Goal: Task Accomplishment & Management: Manage account settings

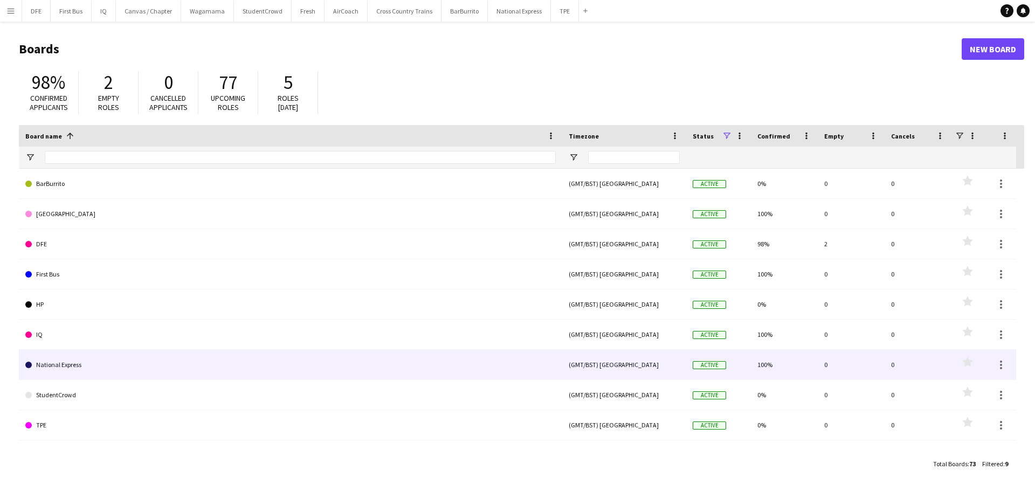
click at [50, 366] on link "National Express" at bounding box center [290, 365] width 530 height 30
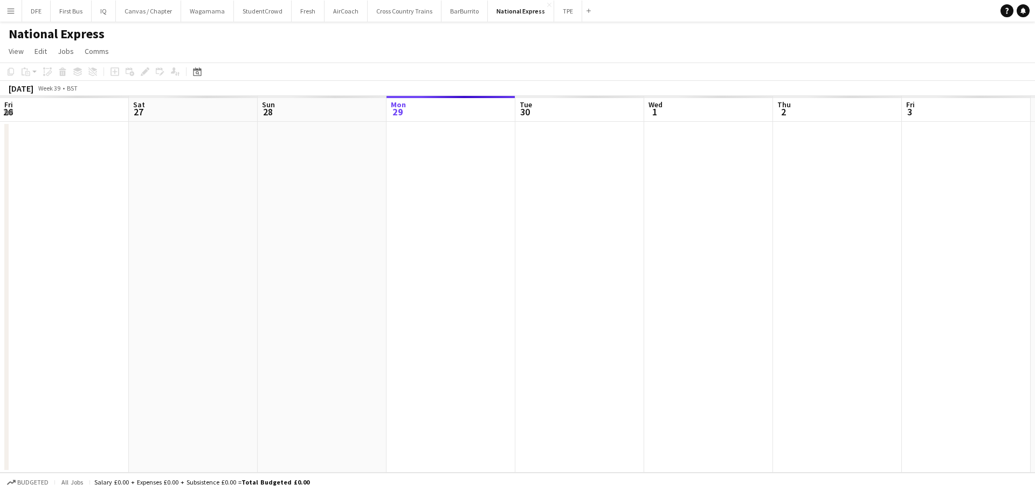
scroll to position [0, 258]
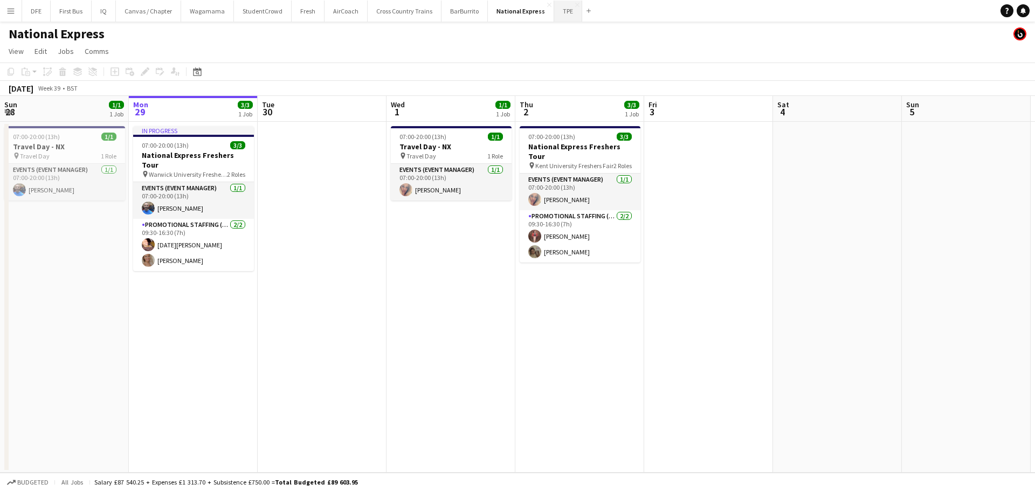
click at [555, 16] on button "TPE Close" at bounding box center [568, 11] width 28 height 21
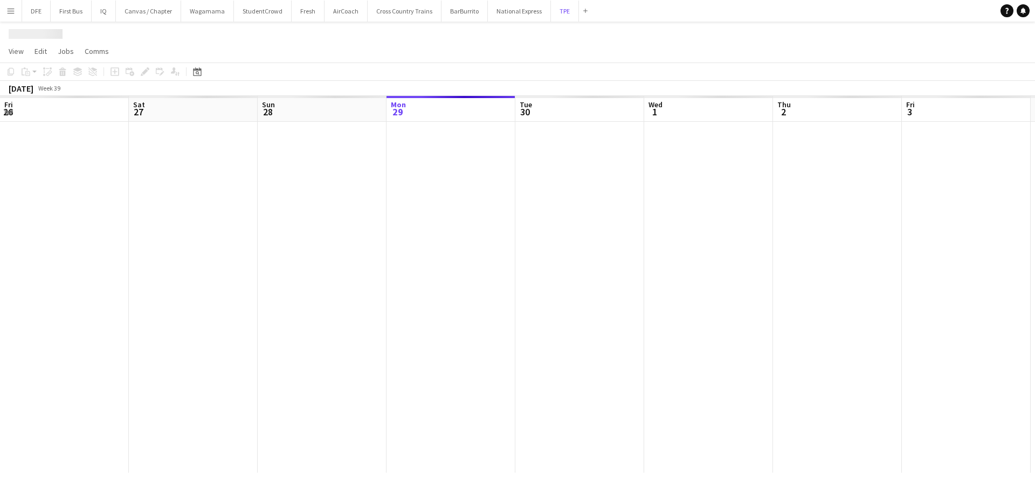
scroll to position [0, 258]
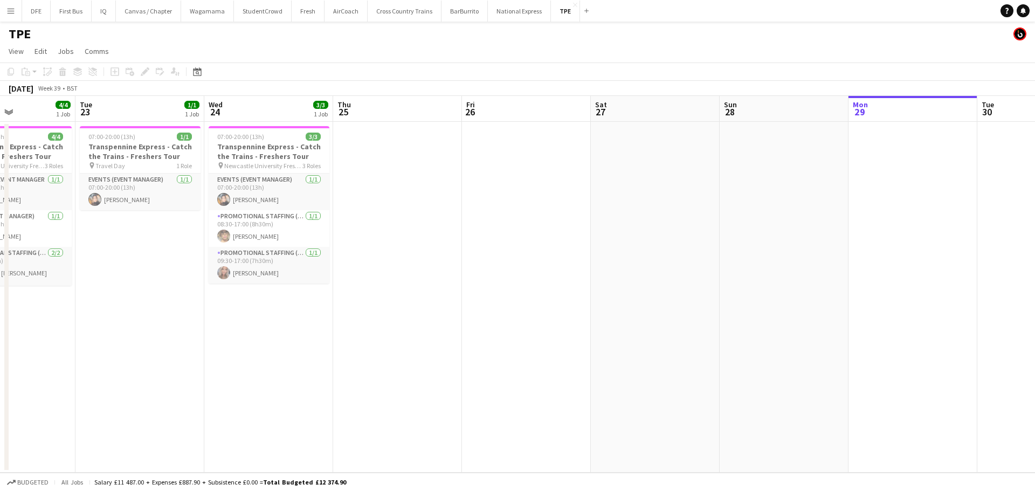
drag, startPoint x: 199, startPoint y: 241, endPoint x: 919, endPoint y: 168, distance: 724.3
click at [919, 168] on app-calendar-viewport "Sat 20 Sun 21 1/1 1 Job Mon 22 4/4 1 Job Tue 23 1/1 1 Job Wed 24 3/3 1 Job Thu …" at bounding box center [517, 284] width 1035 height 377
click at [270, 204] on app-card-role "Events (Event Manager) 1/1 07:00-20:00 (13h) Alexandra Nystrom" at bounding box center [270, 192] width 121 height 37
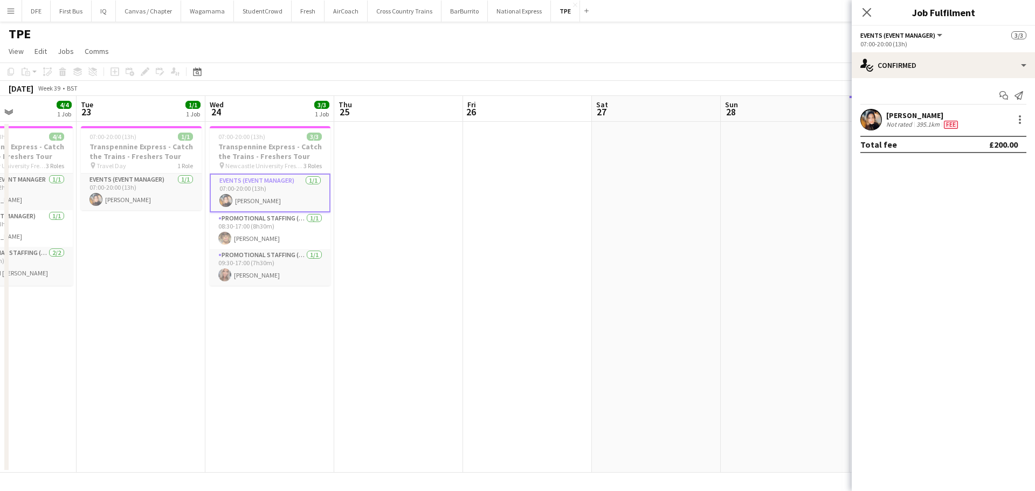
click at [930, 117] on div "Alexandra Nystrom" at bounding box center [923, 115] width 74 height 10
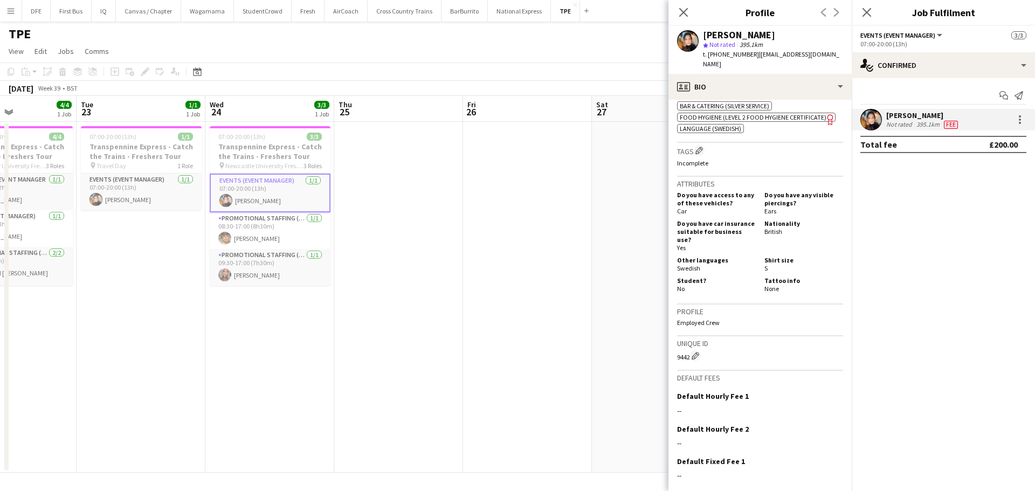
scroll to position [483, 0]
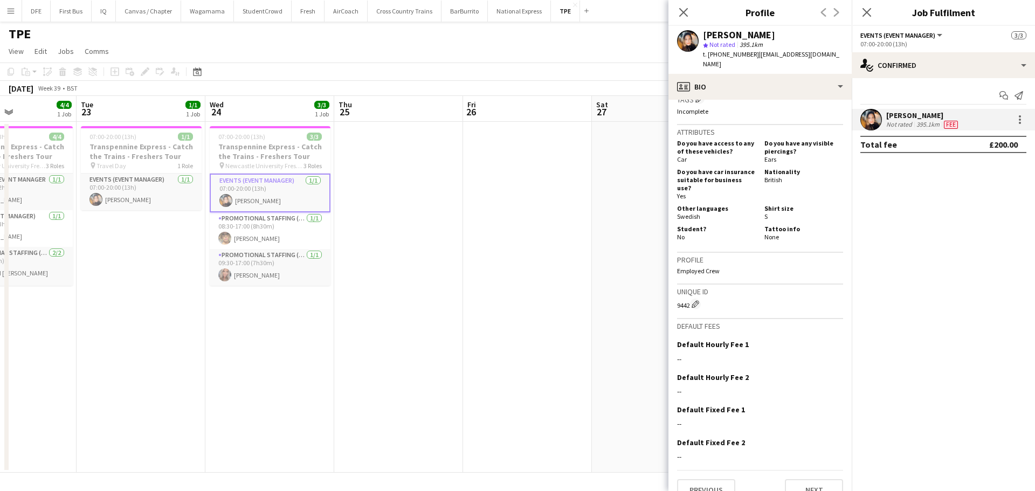
click at [709, 267] on p "Employed Crew" at bounding box center [760, 271] width 166 height 8
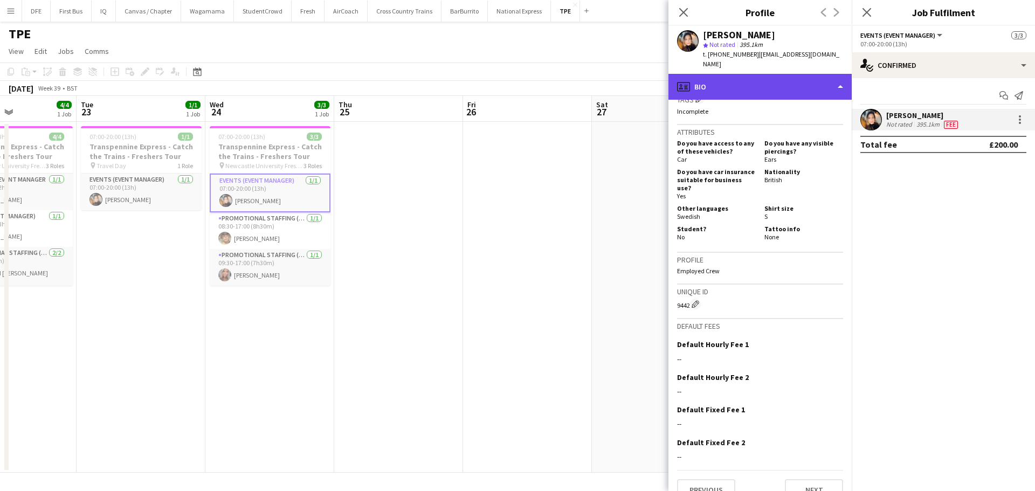
click at [818, 74] on div "profile Bio" at bounding box center [759, 87] width 183 height 26
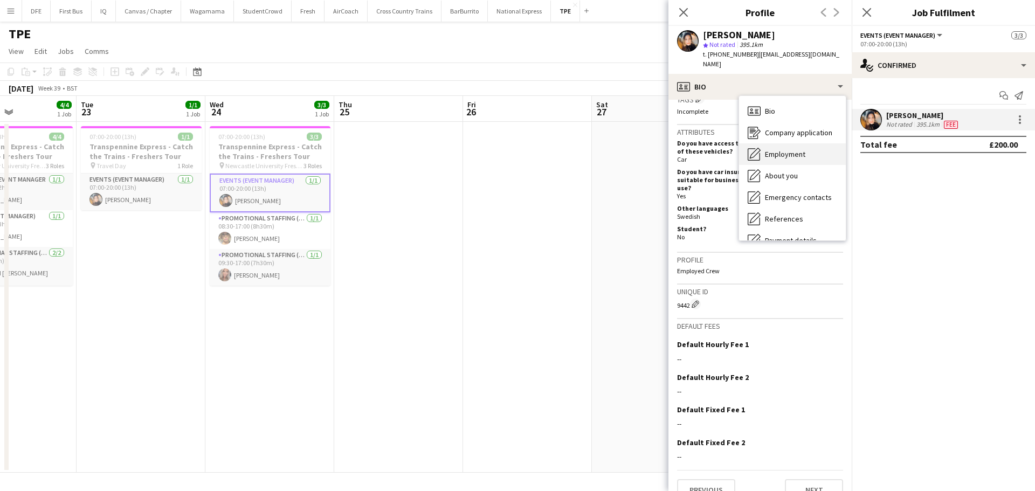
click at [796, 143] on div "Employment Employment" at bounding box center [792, 154] width 107 height 22
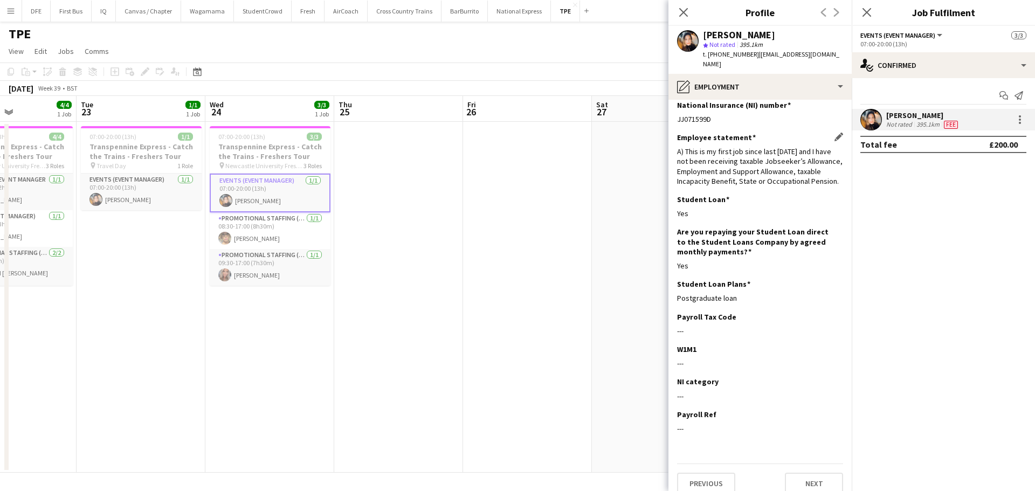
scroll to position [10, 0]
